Goal: Navigation & Orientation: Find specific page/section

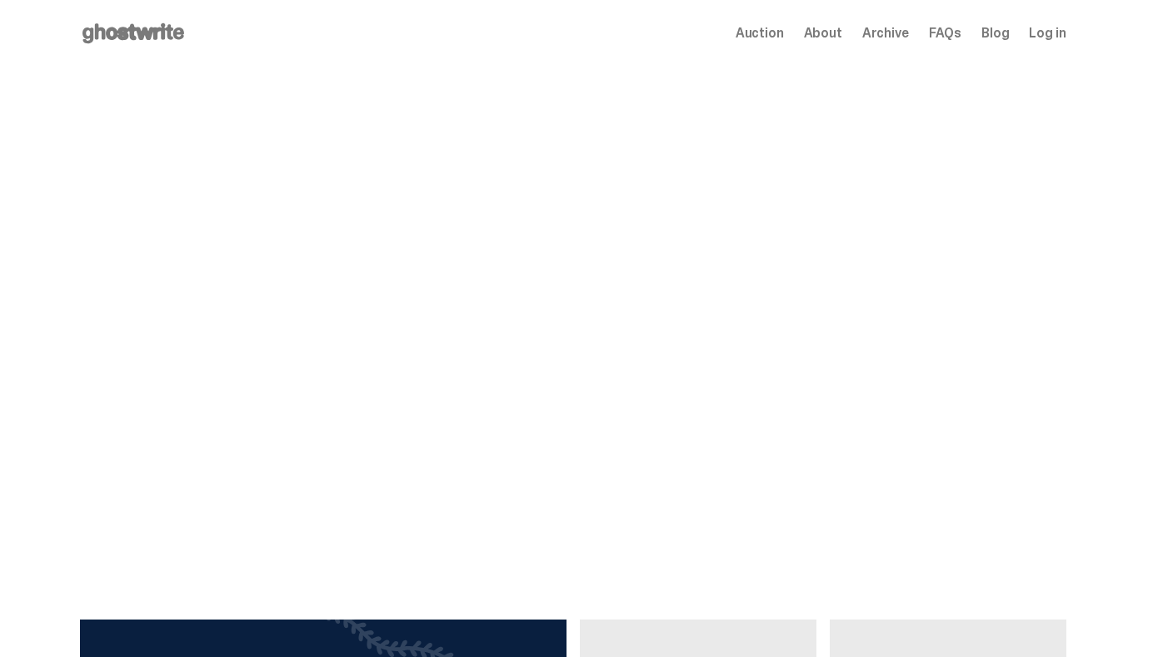
click at [878, 32] on span "Archive" at bounding box center [885, 33] width 47 height 13
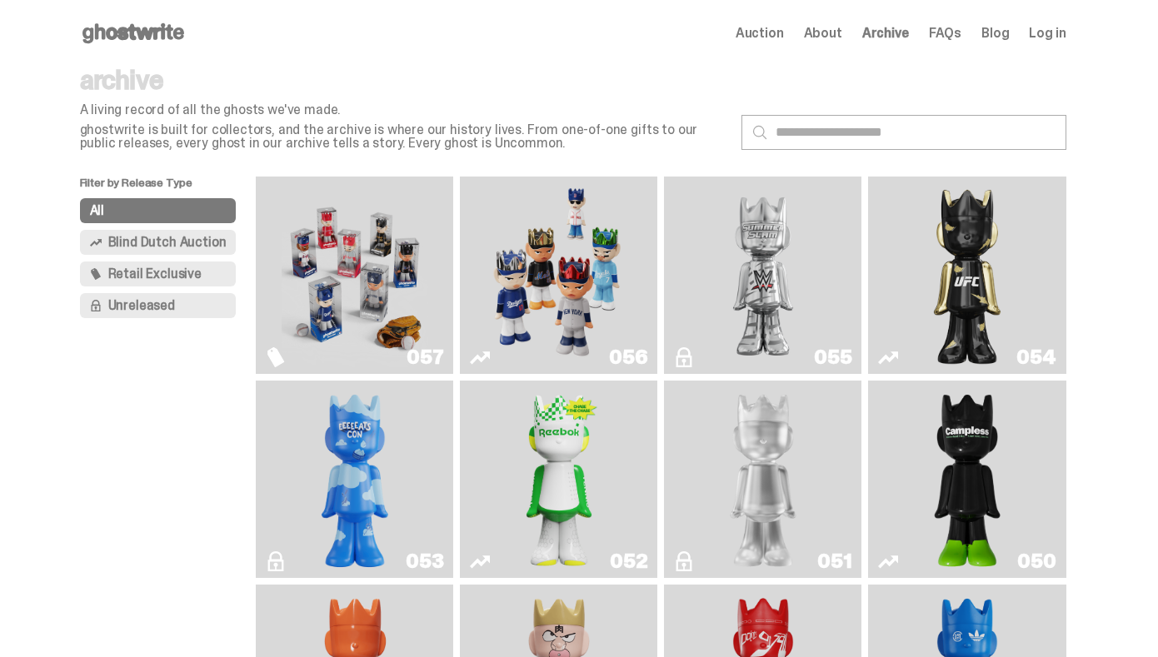
click at [929, 286] on link "054" at bounding box center [966, 275] width 177 height 184
